Goal: Task Accomplishment & Management: Use online tool/utility

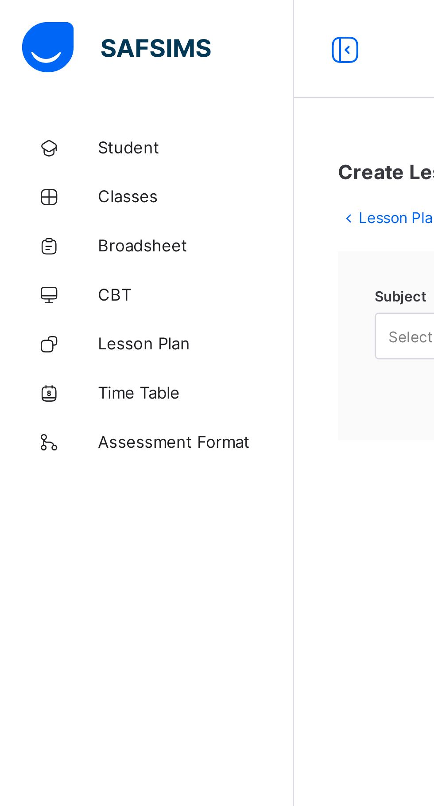
click at [71, 121] on span "Lesson Plan" at bounding box center [70, 124] width 71 height 7
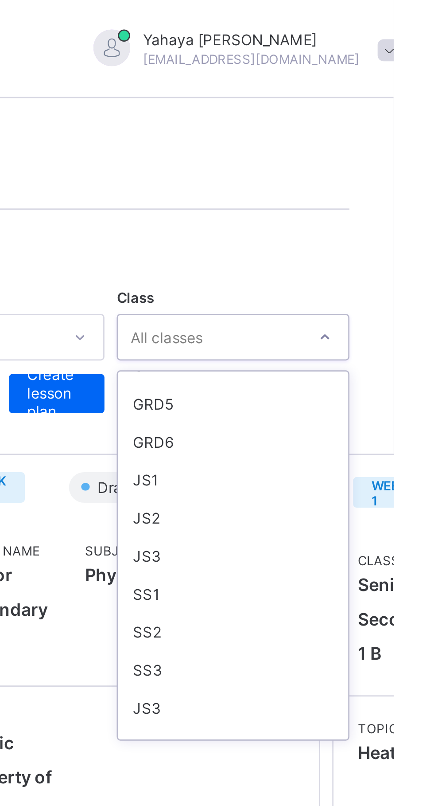
scroll to position [139, 0]
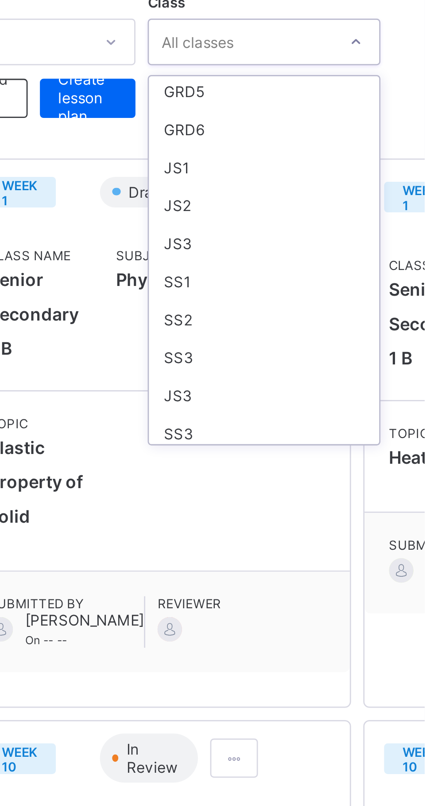
click at [349, 164] on div "JS1" at bounding box center [376, 167] width 83 height 14
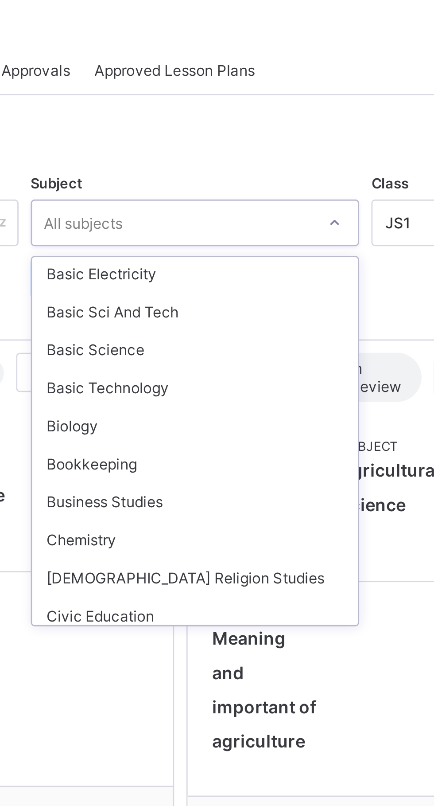
scroll to position [57, 0]
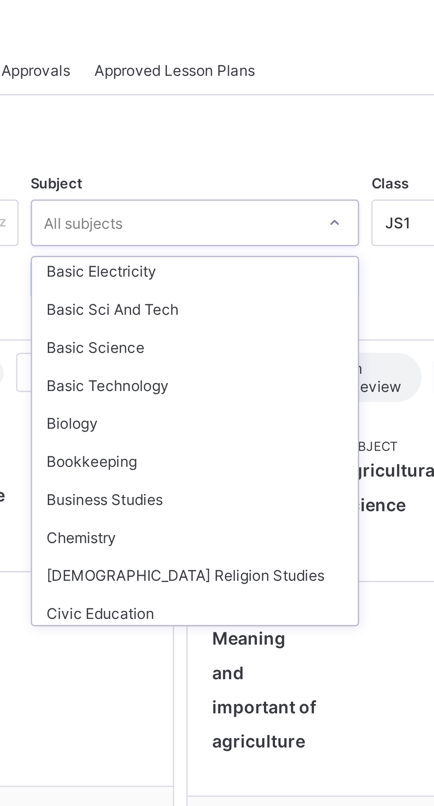
click at [253, 180] on div "Basic Technology" at bounding box center [270, 181] width 118 height 14
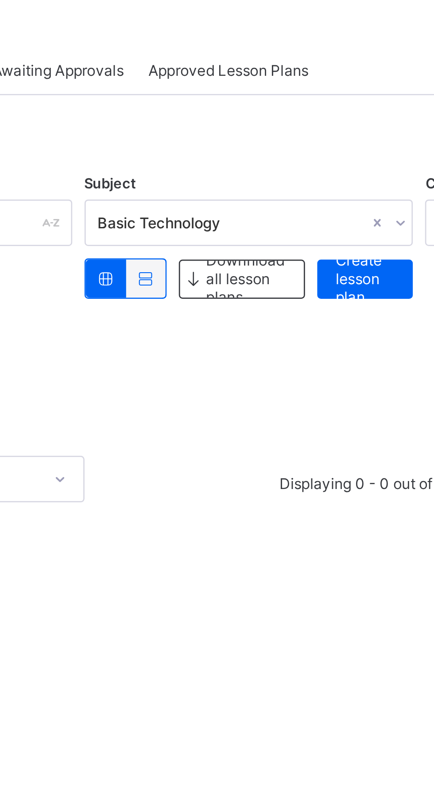
click at [317, 141] on span "Create lesson plan" at bounding box center [312, 142] width 21 height 20
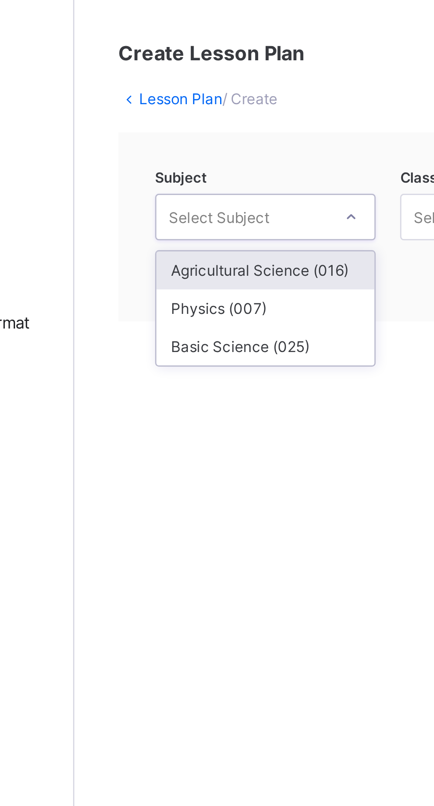
click at [168, 155] on div "Physics (007)" at bounding box center [175, 155] width 79 height 14
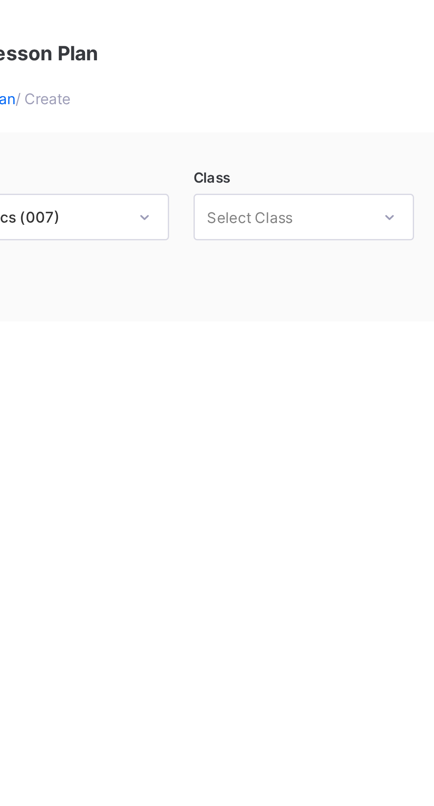
click at [254, 180] on div "Create Lesson Plan Lesson Plan / Create Subject Physics (007) Class Select Clas…" at bounding box center [270, 403] width 328 height 806
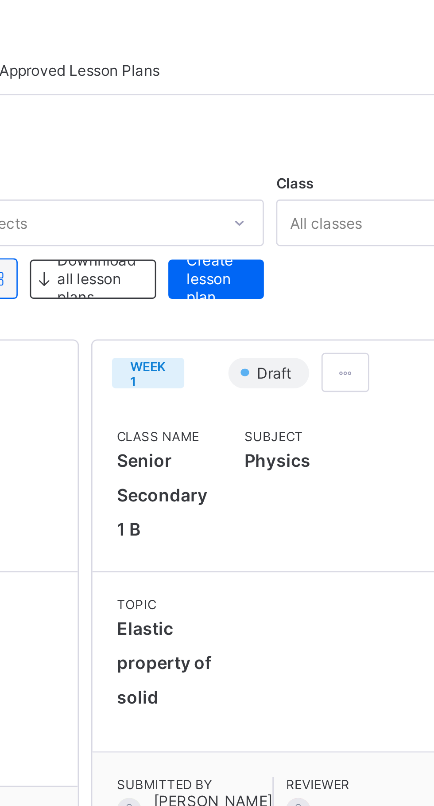
click at [321, 142] on span "Create lesson plan" at bounding box center [312, 142] width 21 height 20
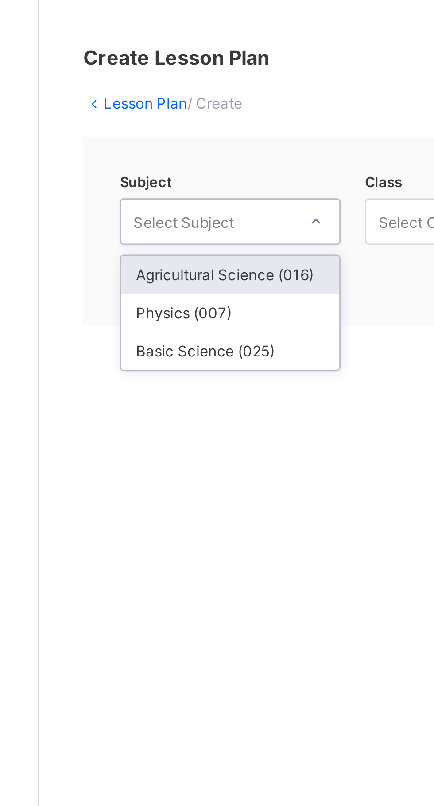
click at [173, 154] on div "Physics (007)" at bounding box center [175, 155] width 79 height 14
